Goal: Transaction & Acquisition: Purchase product/service

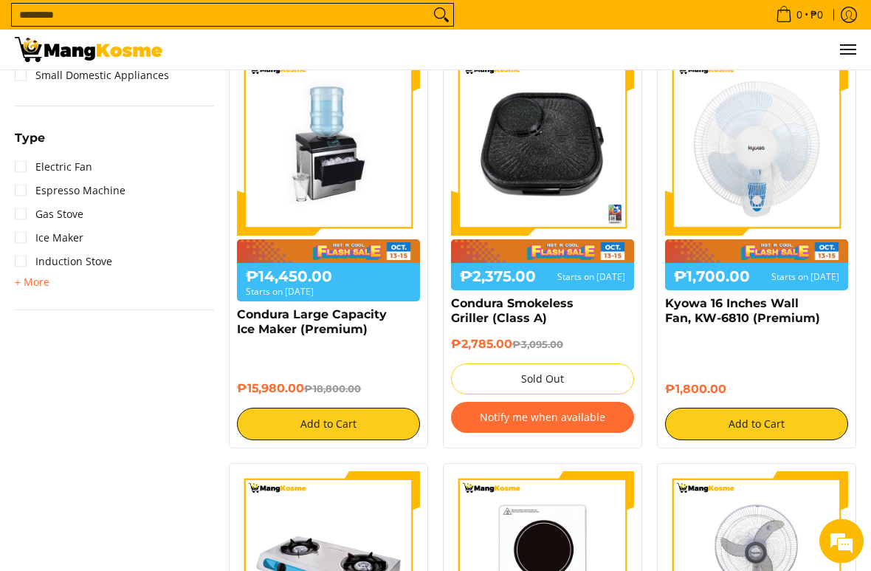
scroll to position [702, 0]
click at [343, 117] on img at bounding box center [328, 143] width 183 height 183
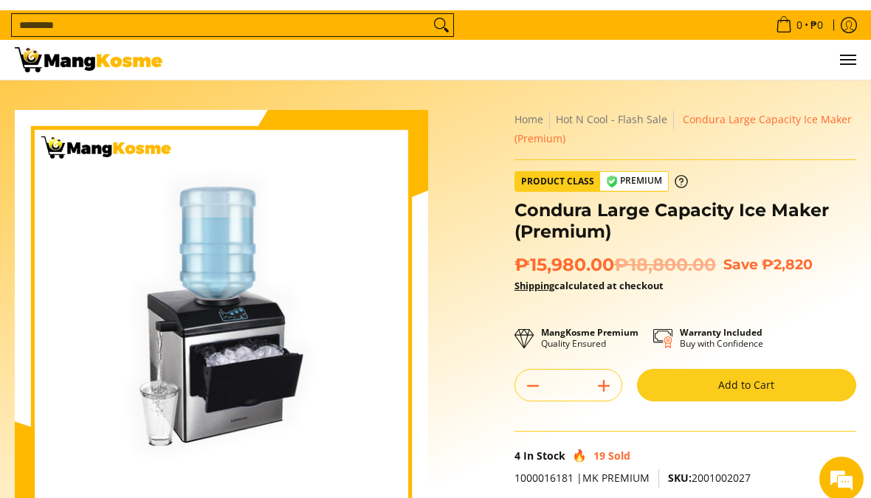
scroll to position [7, 0]
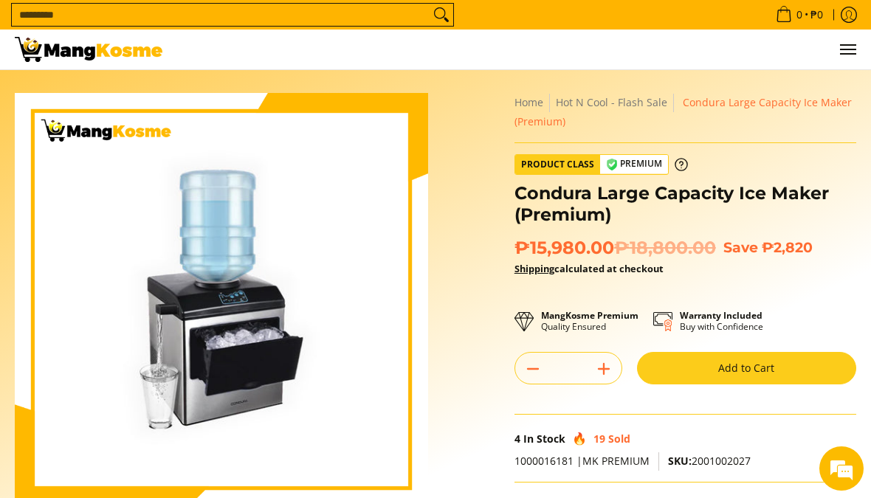
click at [126, 55] on img at bounding box center [89, 49] width 148 height 25
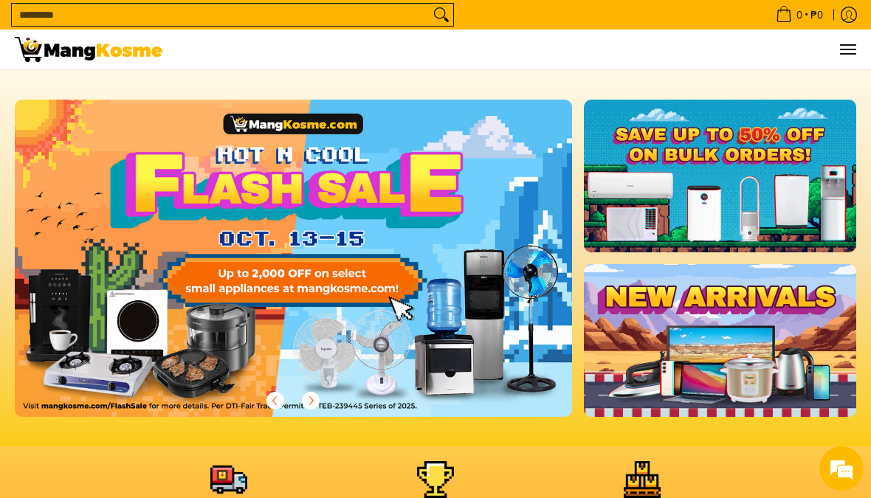
click at [854, 38] on button "Menu" at bounding box center [848, 50] width 18 height 40
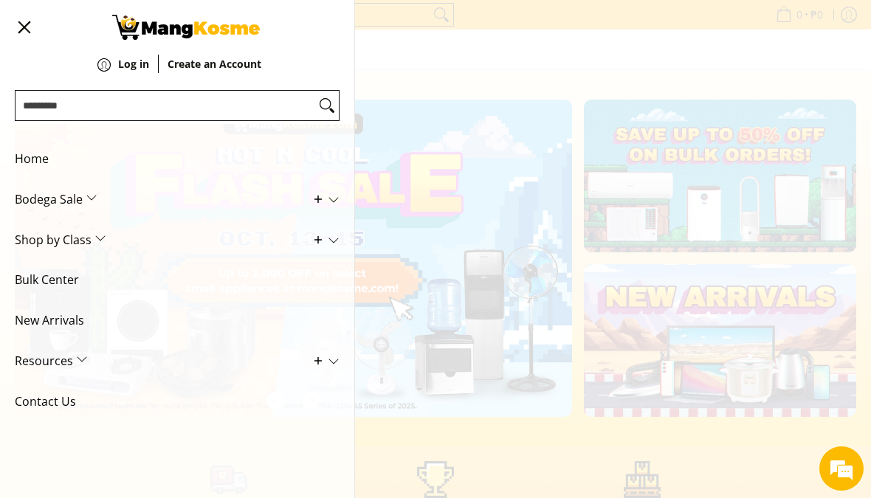
click at [145, 159] on span "Home" at bounding box center [166, 159] width 303 height 41
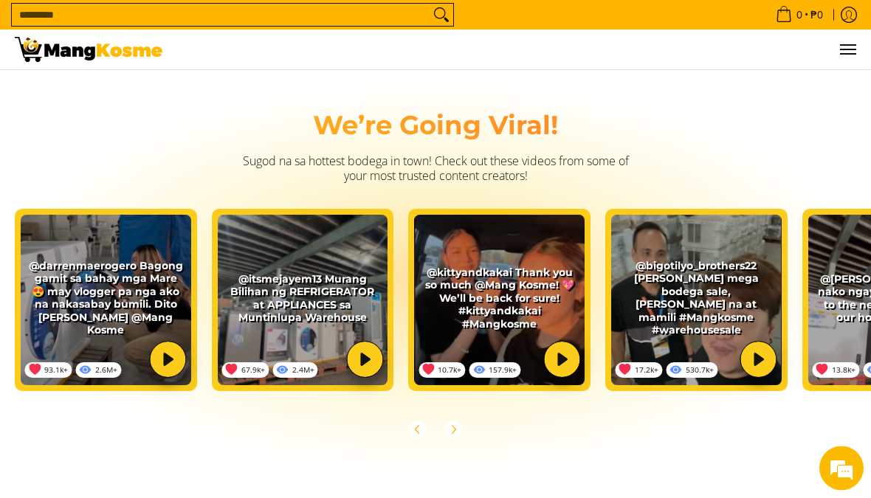
scroll to position [0, 1672]
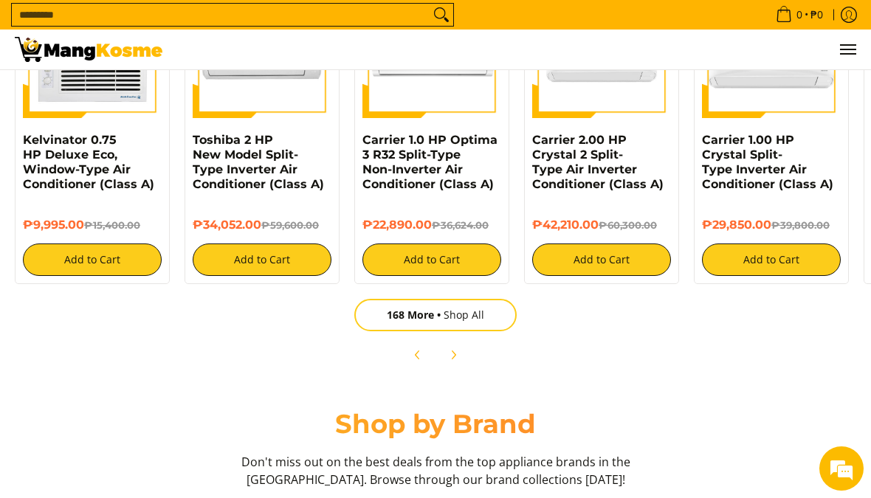
click at [850, 49] on span "Menu" at bounding box center [848, 49] width 18 height 0
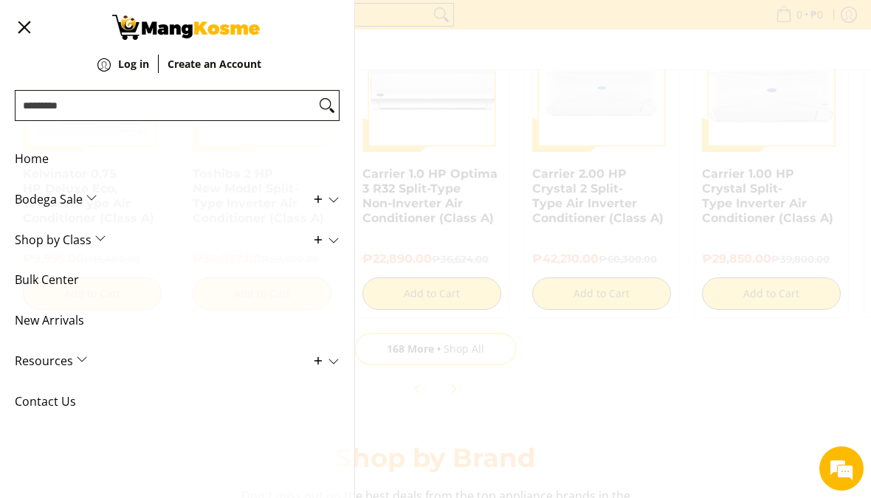
scroll to position [1570, 0]
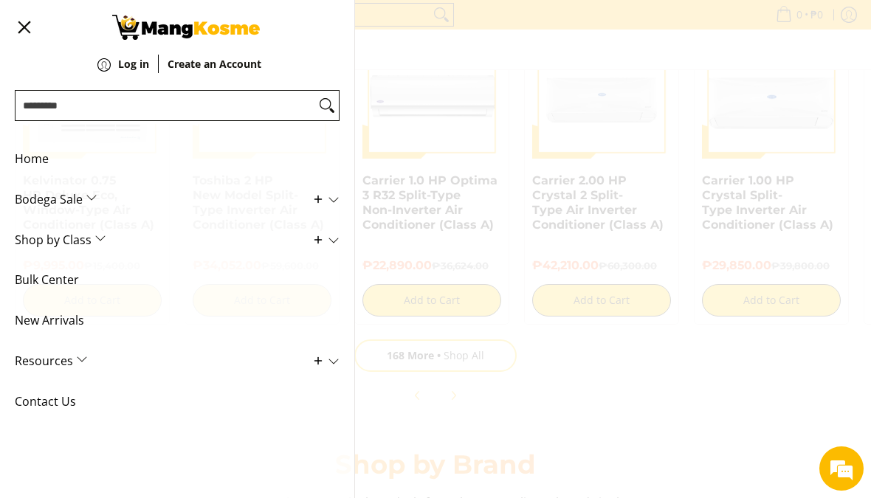
click at [104, 236] on span "Shop by Class" at bounding box center [166, 240] width 303 height 41
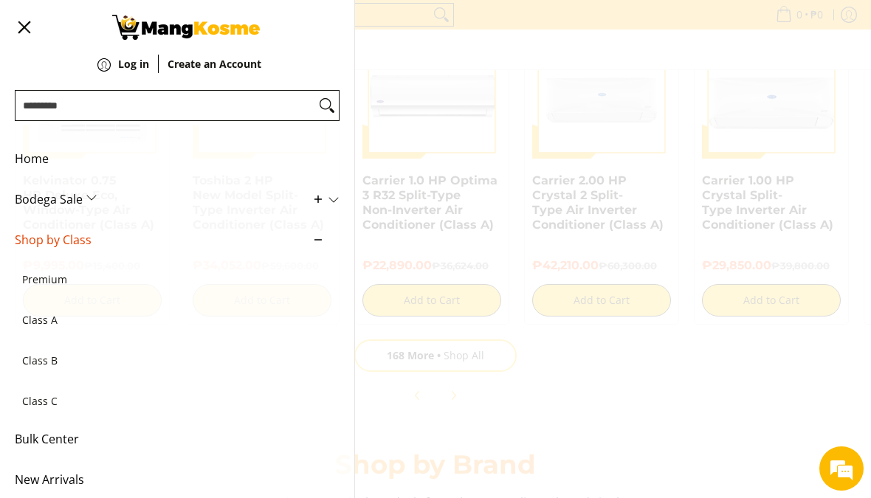
scroll to position [0, 2230]
click at [144, 158] on span "Home" at bounding box center [166, 159] width 303 height 41
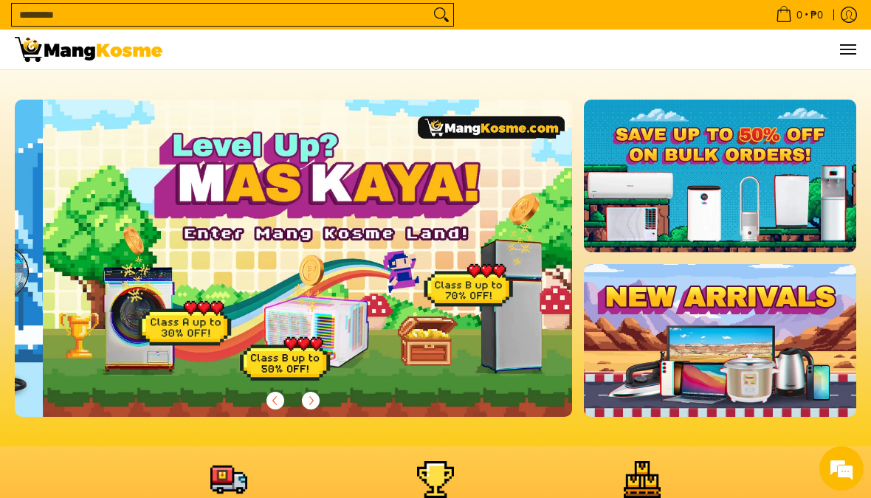
scroll to position [0, 557]
